Goal: Transaction & Acquisition: Purchase product/service

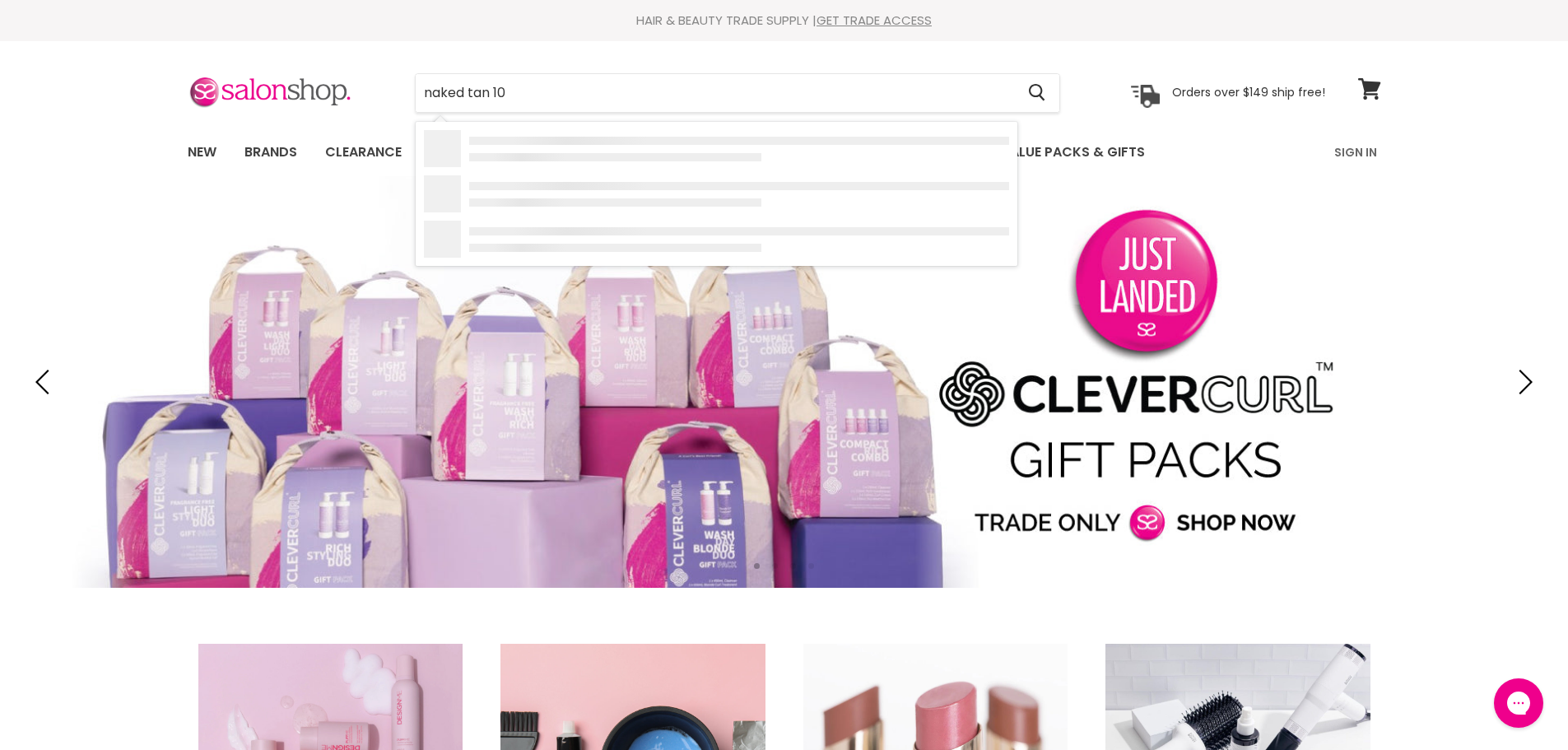
type input "naked tan 10%"
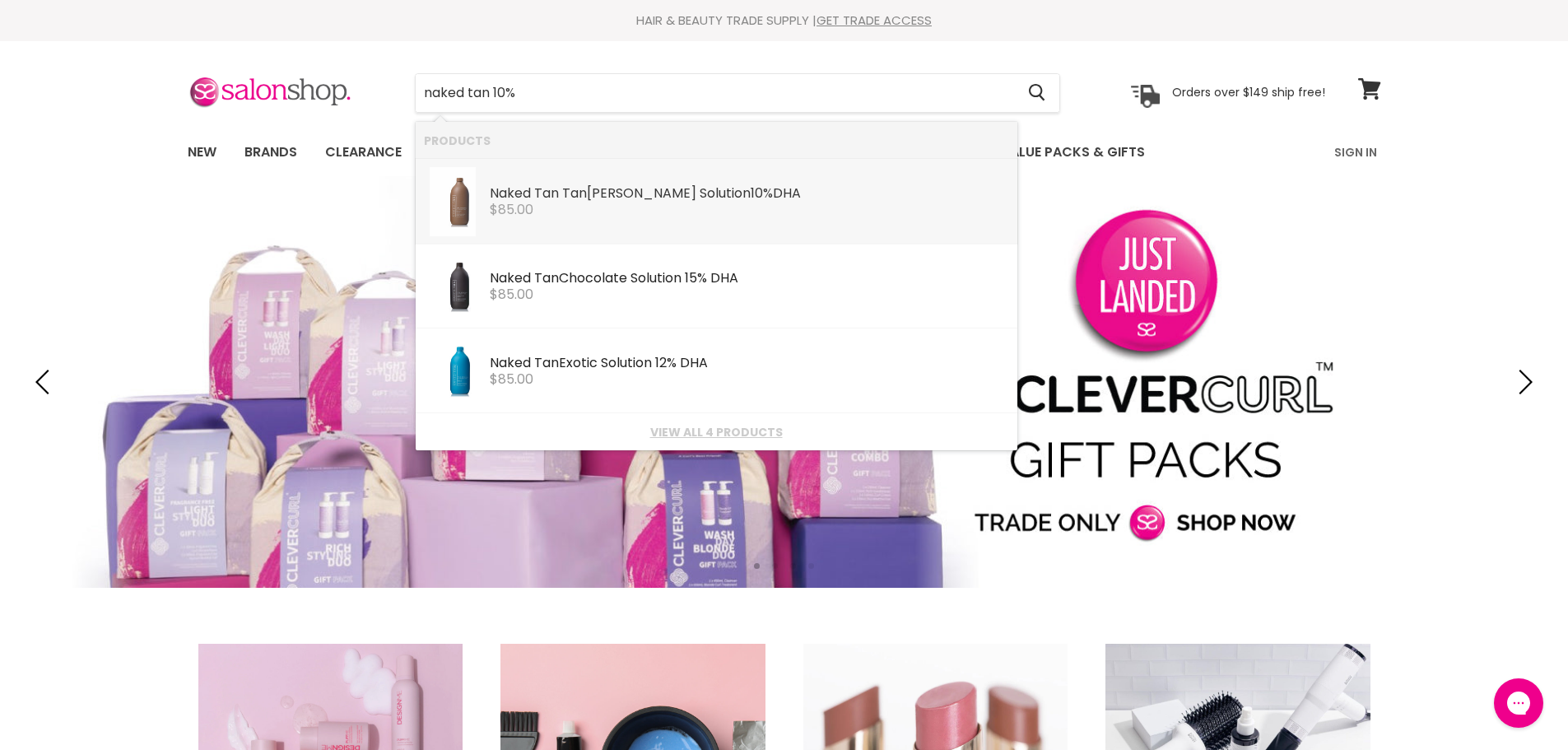
click at [571, 208] on div "$85.00" at bounding box center [749, 210] width 519 height 15
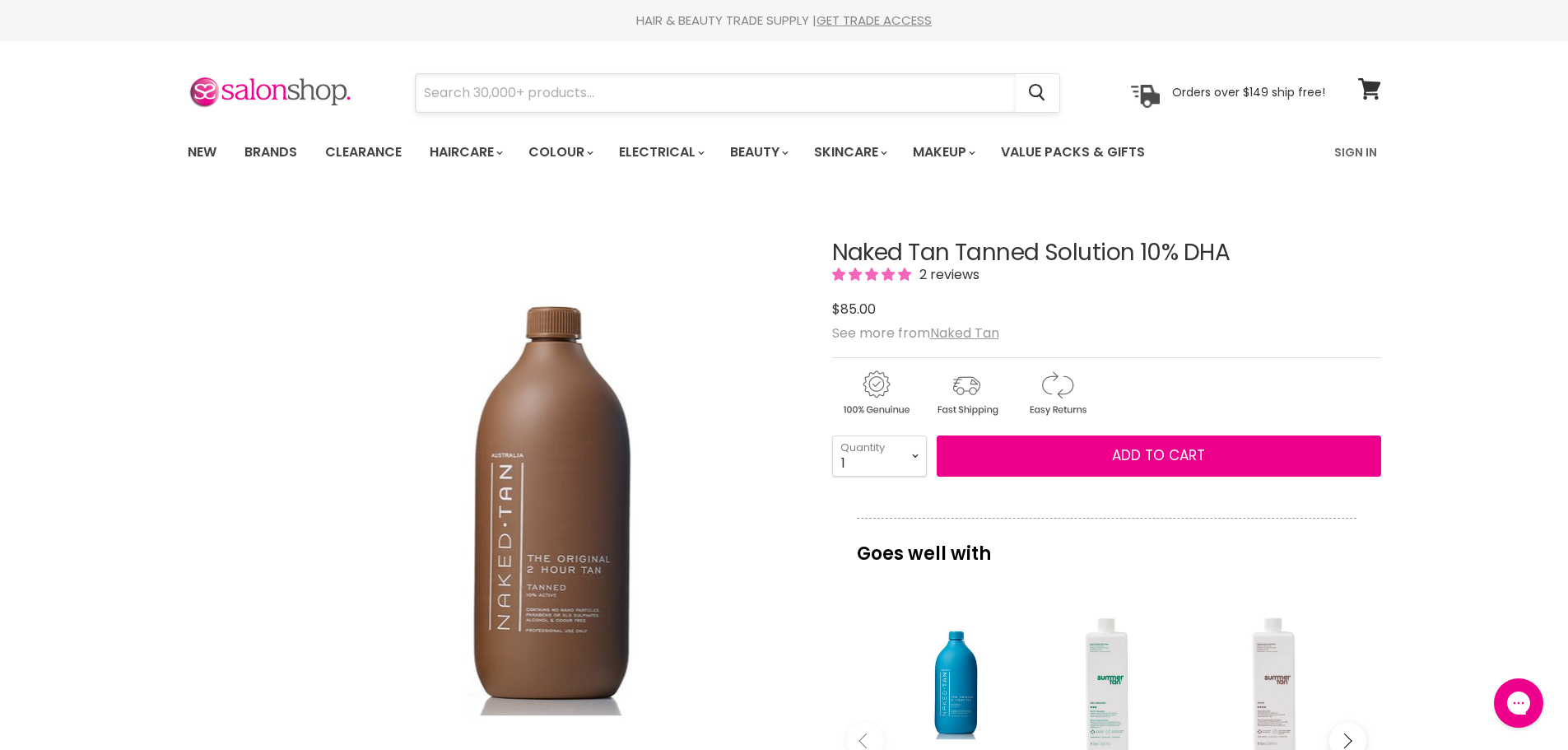
click at [535, 104] on input "Search" at bounding box center [716, 93] width 600 height 38
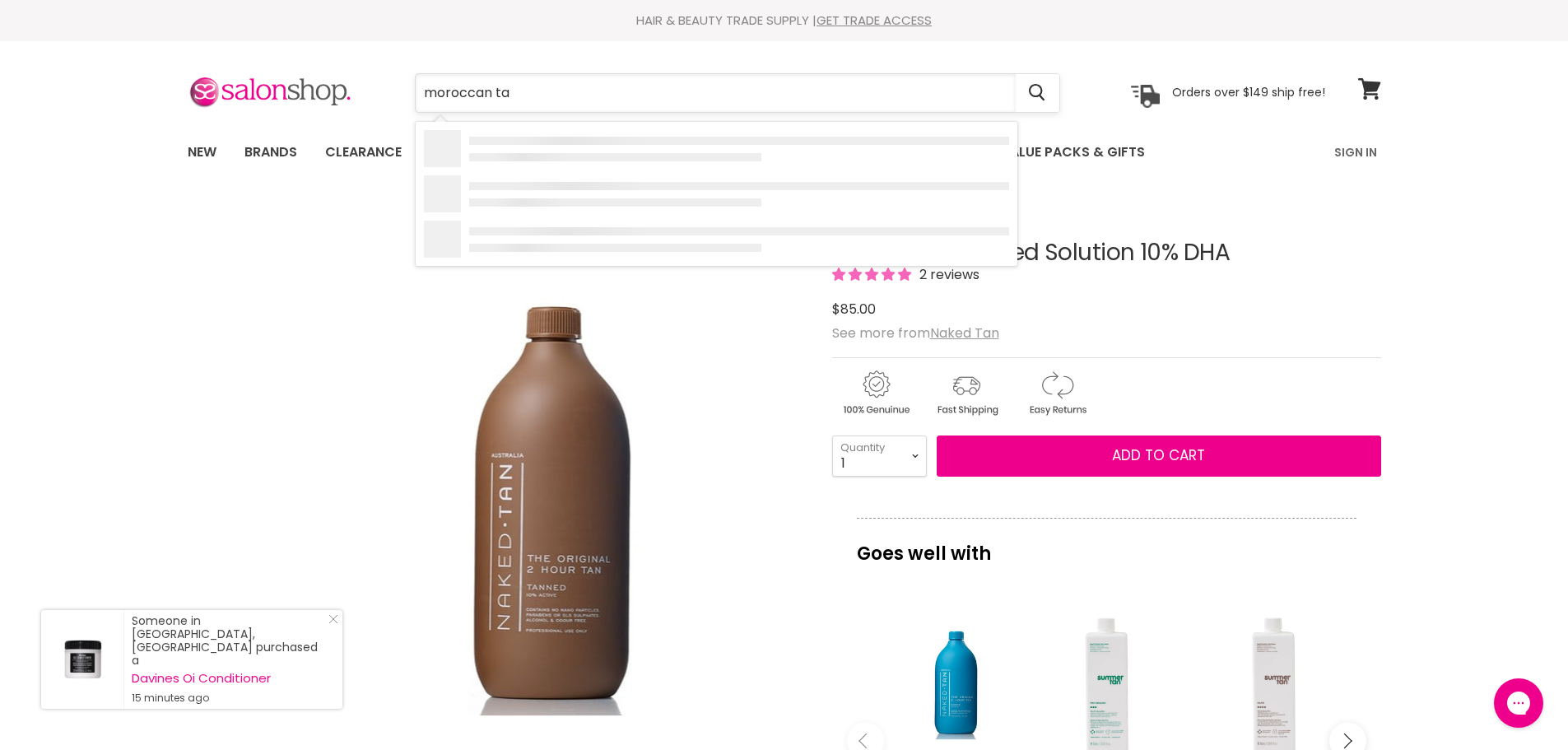
type input "moroccan tan"
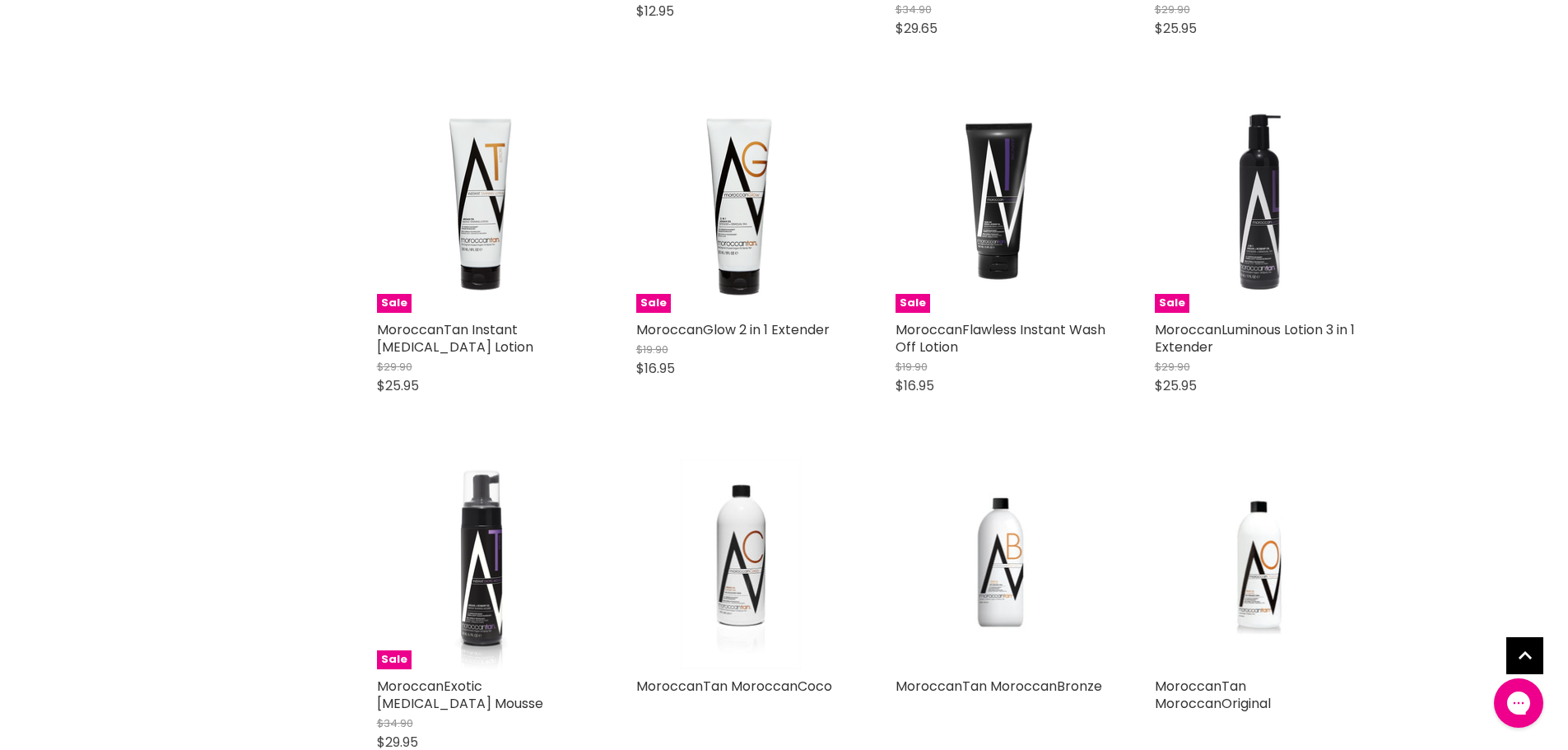
scroll to position [1235, 0]
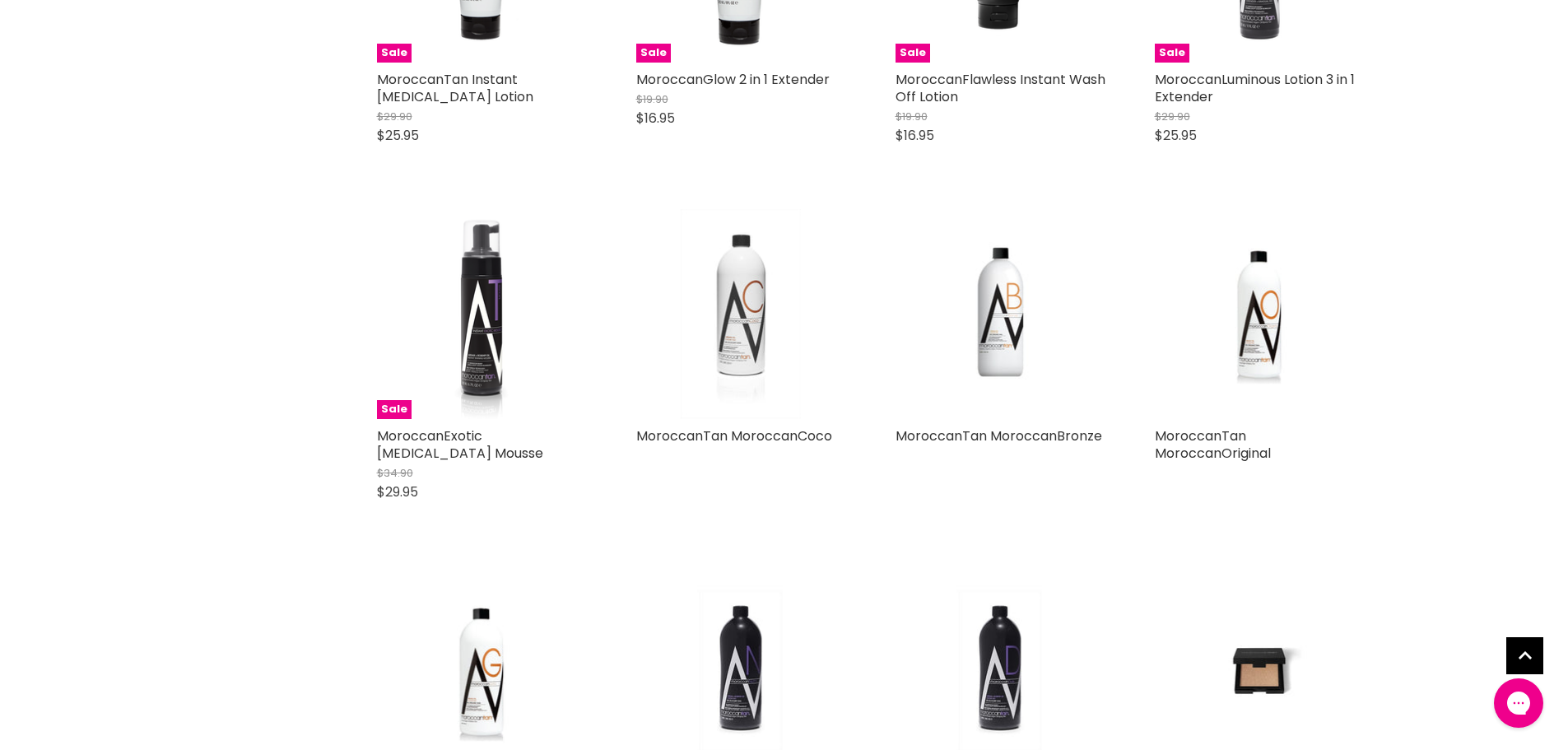
click at [748, 320] on img "Main content" at bounding box center [741, 314] width 120 height 210
